Goal: Task Accomplishment & Management: Use online tool/utility

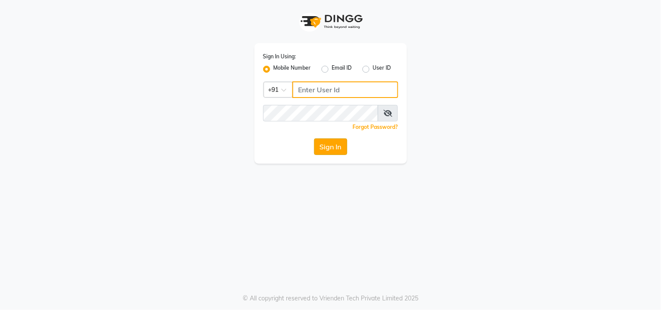
type input "9611076656"
click at [330, 145] on button "Sign In" at bounding box center [330, 147] width 33 height 17
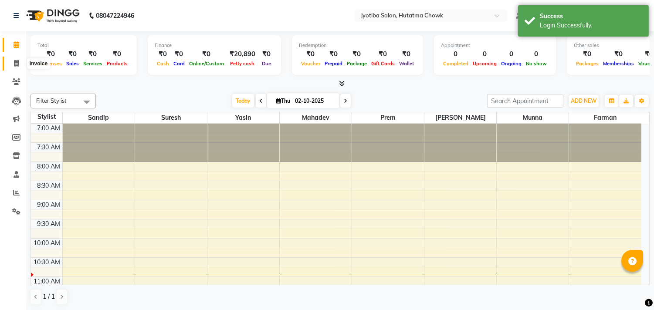
click at [10, 67] on span at bounding box center [16, 64] width 15 height 10
select select "556"
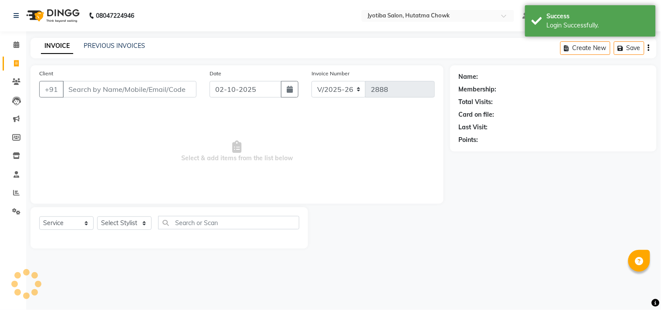
select select "membership"
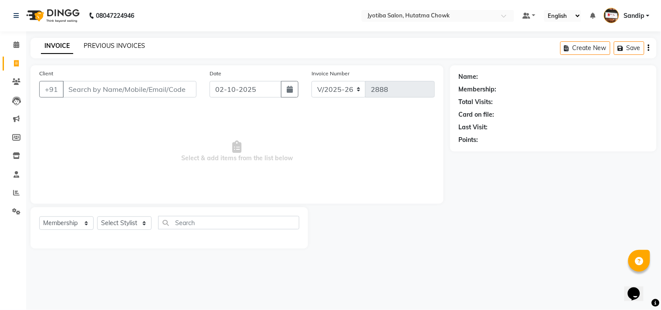
click at [112, 46] on link "PREVIOUS INVOICES" at bounding box center [114, 46] width 61 height 8
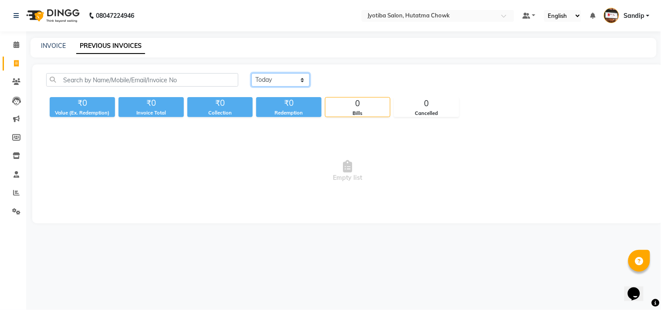
click at [280, 81] on select "[DATE] [DATE] Custom Range" at bounding box center [281, 80] width 58 height 14
click at [252, 73] on select "[DATE] [DATE] Custom Range" at bounding box center [281, 80] width 58 height 14
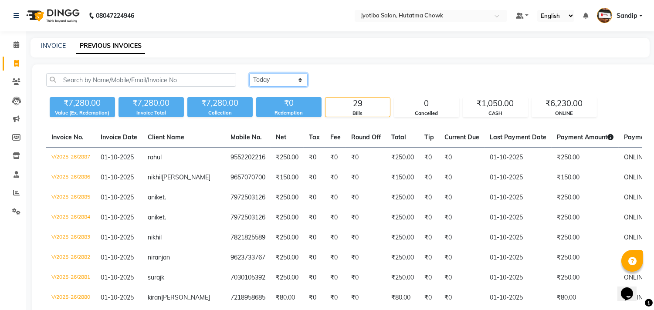
click at [289, 77] on select "[DATE] [DATE] Custom Range" at bounding box center [278, 80] width 58 height 14
select select "[DATE]"
click at [249, 73] on select "[DATE] [DATE] Custom Range" at bounding box center [278, 80] width 58 height 14
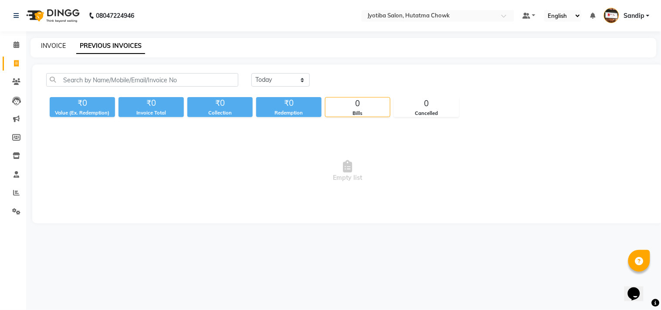
click at [52, 44] on link "INVOICE" at bounding box center [53, 46] width 25 height 8
select select "556"
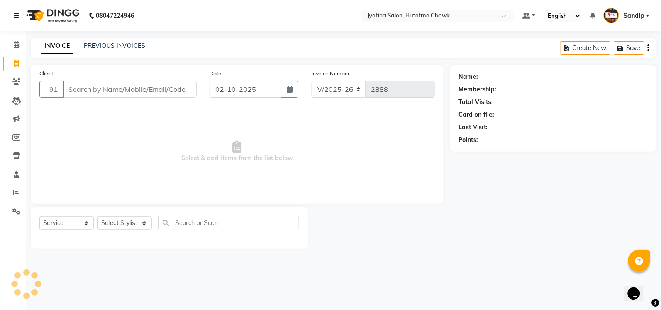
select select "membership"
